Goal: Information Seeking & Learning: Learn about a topic

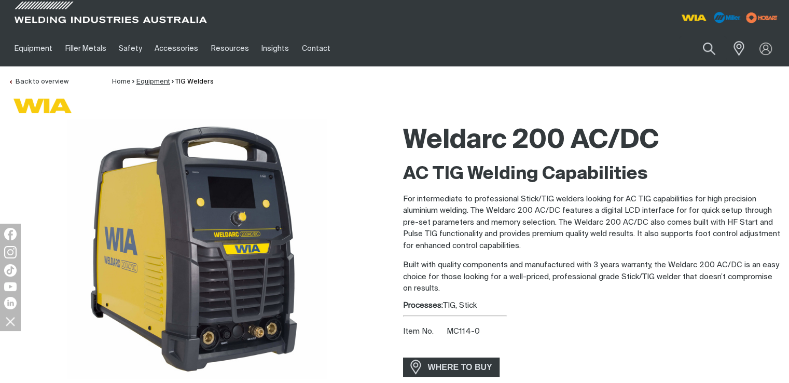
click at [156, 80] on link "Equipment" at bounding box center [153, 81] width 34 height 7
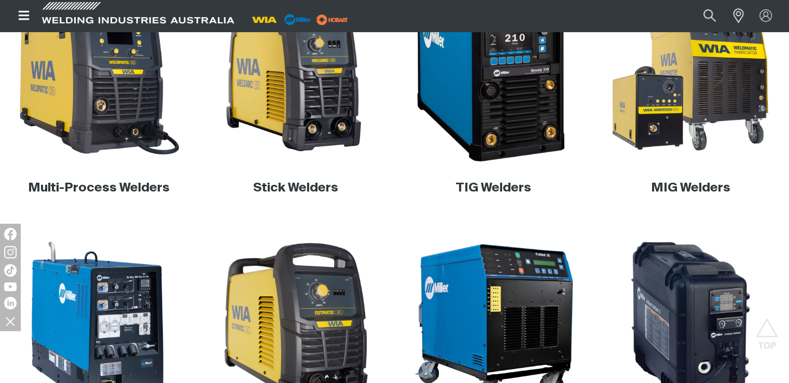
scroll to position [415, 0]
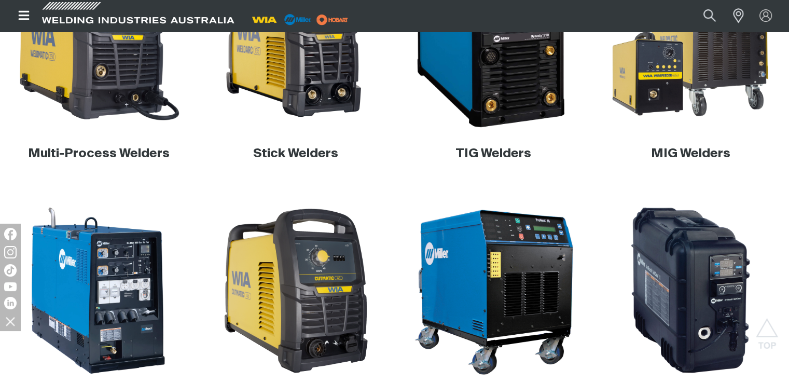
click at [510, 102] on img at bounding box center [492, 37] width 187 height 187
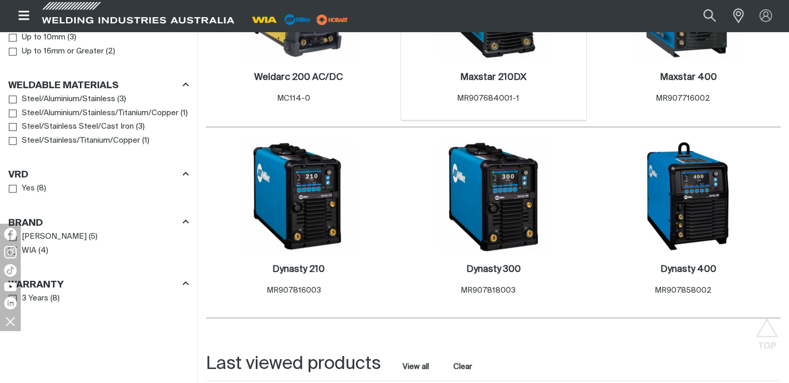
scroll to position [830, 0]
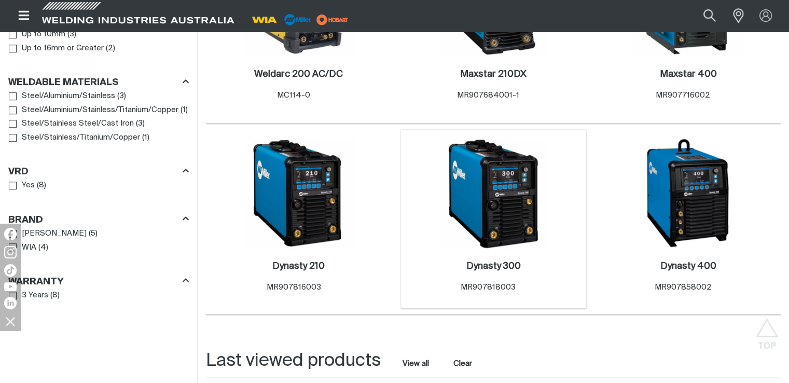
click at [504, 210] on img at bounding box center [493, 192] width 111 height 111
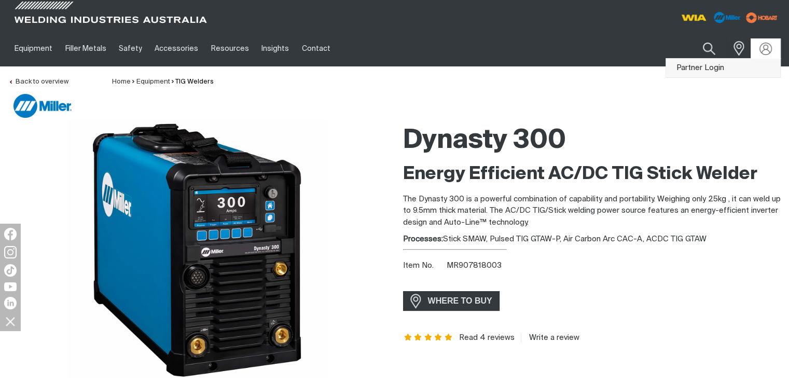
click at [713, 64] on link "Partner Login" at bounding box center [723, 68] width 114 height 19
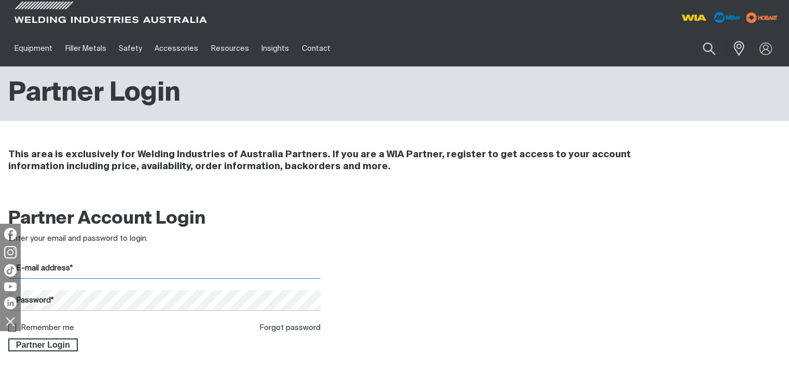
type input "info@allwelding.com.au"
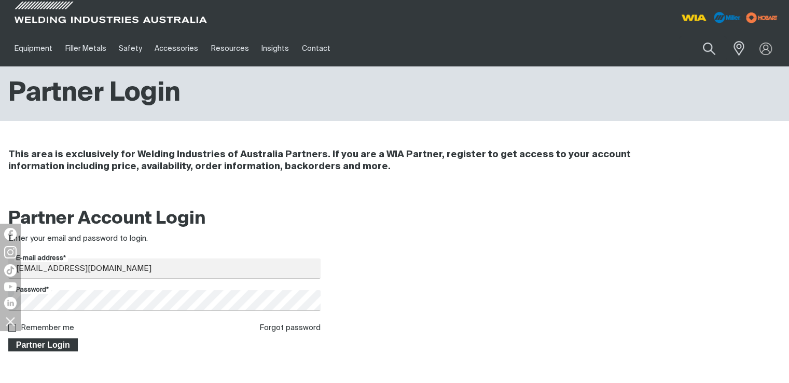
click at [71, 345] on span "Partner Login" at bounding box center [42, 344] width 67 height 13
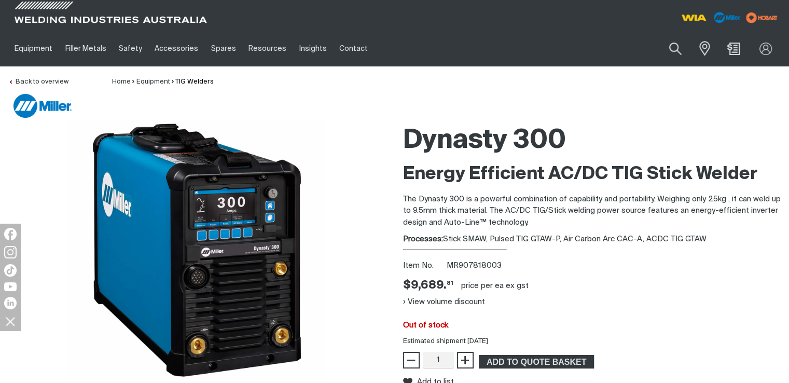
scroll to position [52, 0]
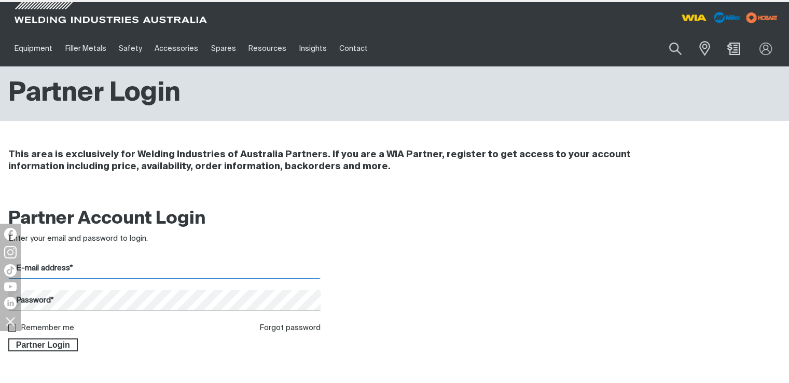
type input "info@allwelding.com.au"
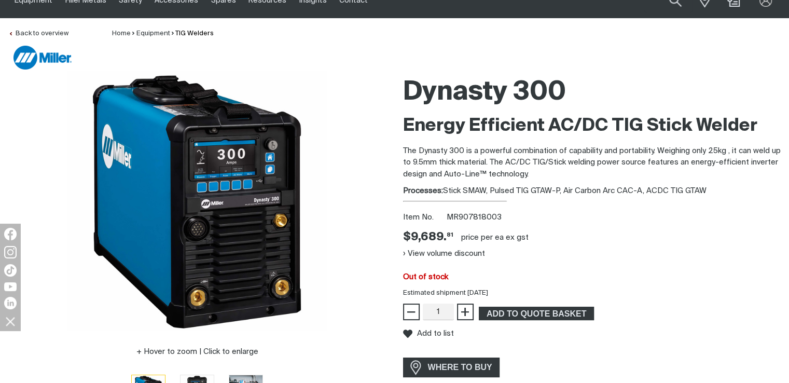
scroll to position [52, 0]
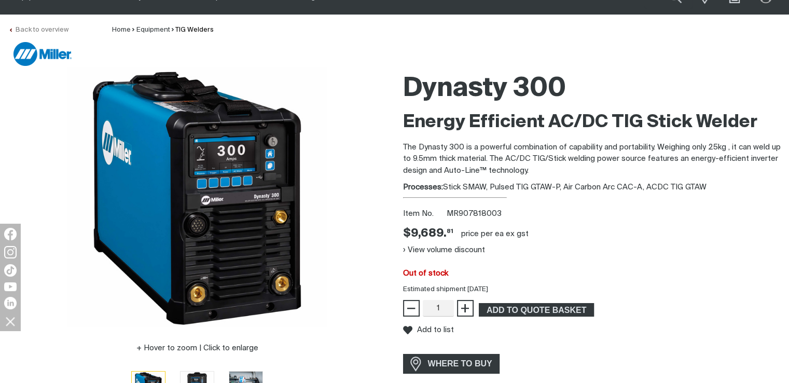
click at [38, 28] on link "Back to overview" at bounding box center [38, 29] width 60 height 7
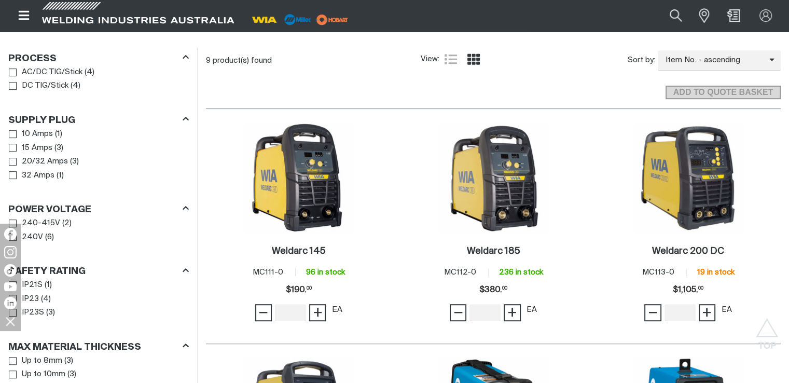
scroll to position [415, 0]
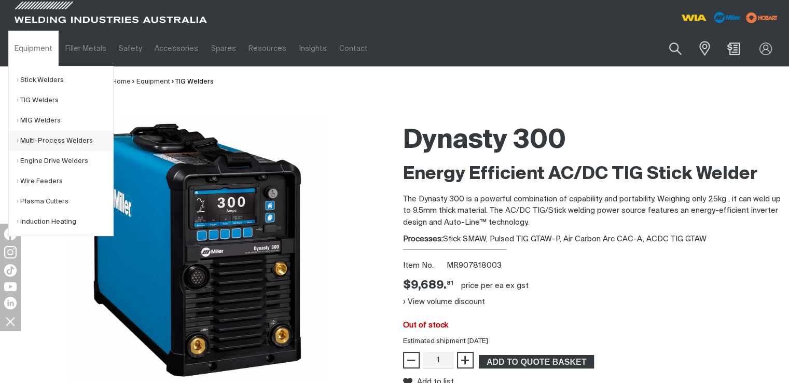
click at [65, 144] on link "Multi-Process Welders" at bounding box center [65, 141] width 96 height 20
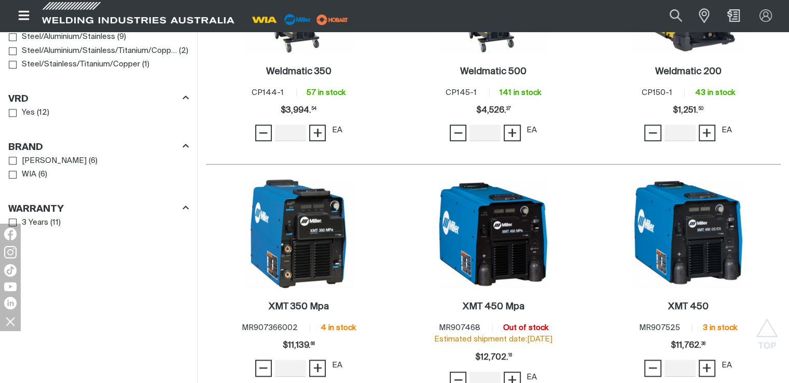
scroll to position [934, 0]
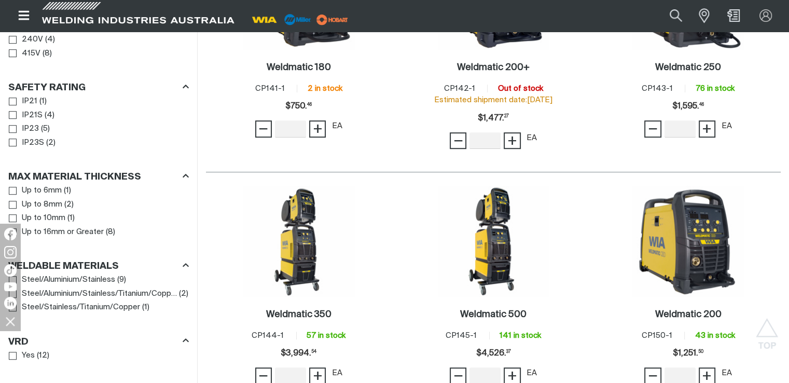
scroll to position [519, 0]
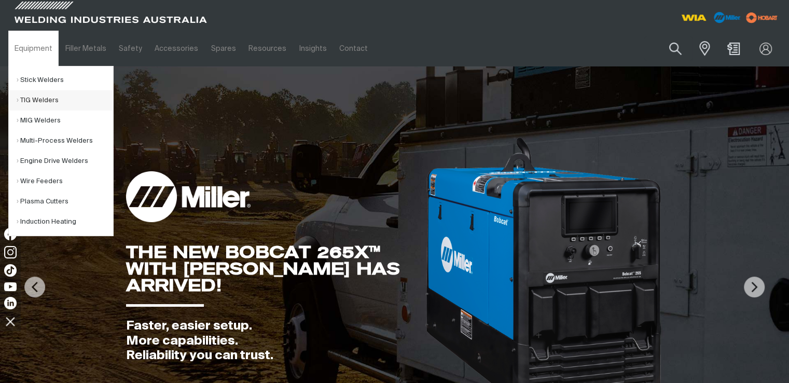
click at [44, 98] on link "TIG Welders" at bounding box center [65, 100] width 96 height 20
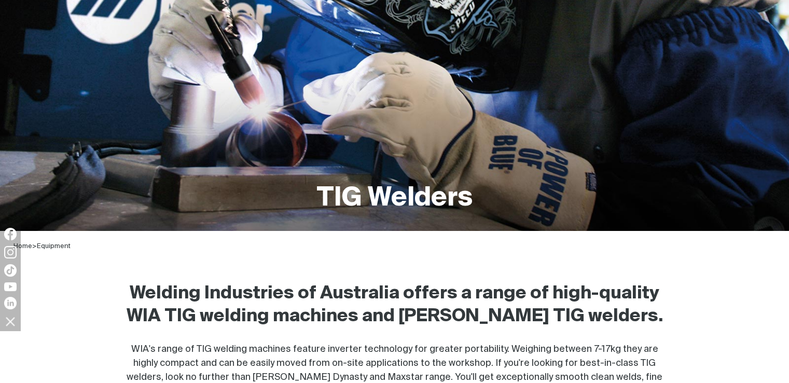
scroll to position [52, 0]
